Goal: Check status: Check status

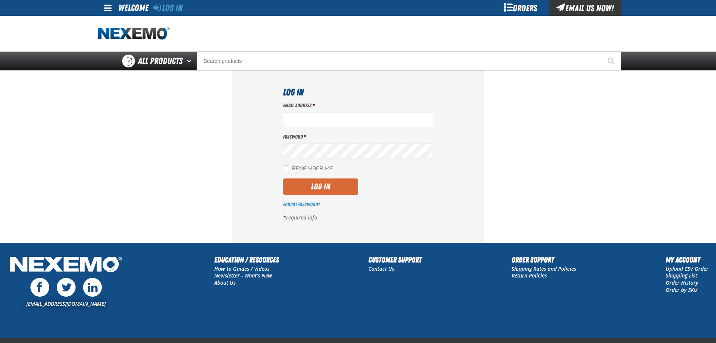
type input "[EMAIL_ADDRESS][DOMAIN_NAME]"
click at [327, 189] on button "Log In" at bounding box center [320, 186] width 75 height 17
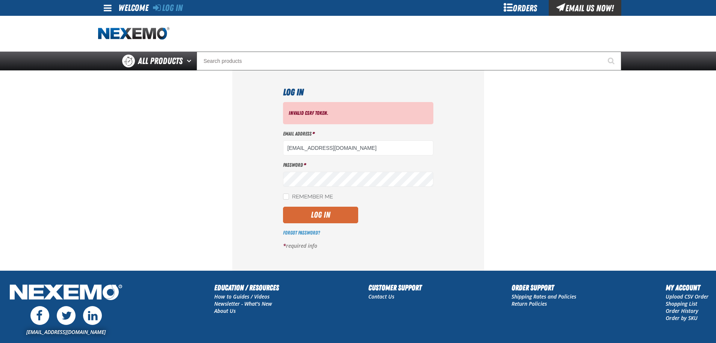
click at [324, 215] on button "Log In" at bounding box center [320, 214] width 75 height 17
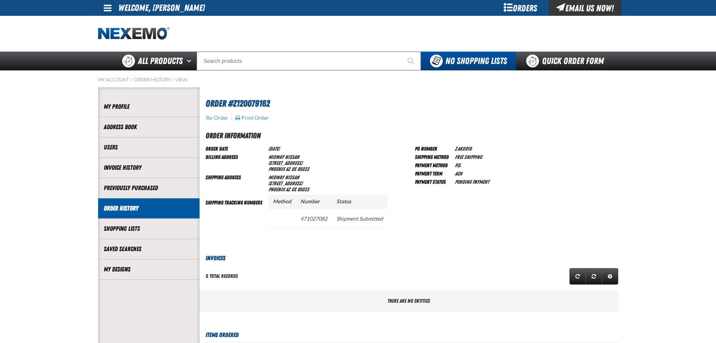
scroll to position [0, 0]
drag, startPoint x: 302, startPoint y: 219, endPoint x: 329, endPoint y: 219, distance: 27.5
click at [329, 219] on td "471027082" at bounding box center [314, 218] width 36 height 20
drag, startPoint x: 301, startPoint y: 220, endPoint x: 333, endPoint y: 220, distance: 31.6
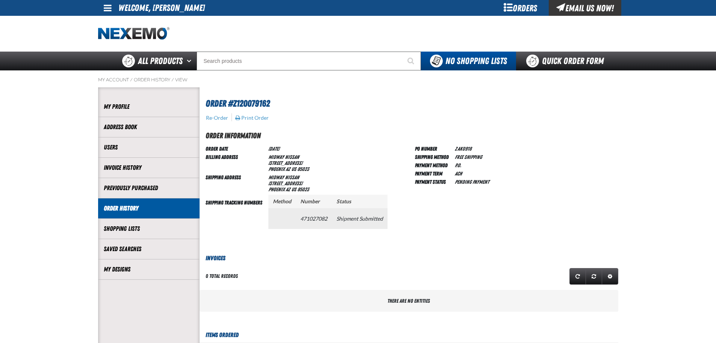
click at [333, 220] on tr "471027082 Shipment Submitted" at bounding box center [327, 218] width 119 height 20
copy tr "471027082"
